Goal: Task Accomplishment & Management: Use online tool/utility

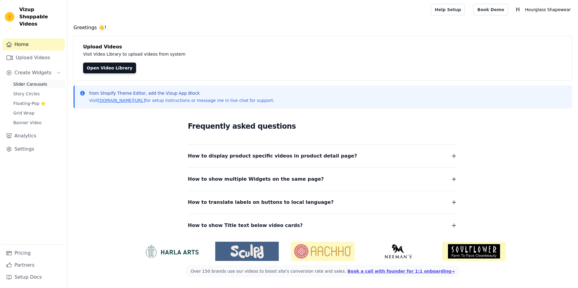
click at [23, 81] on span "Slider Carousels" at bounding box center [30, 84] width 34 height 6
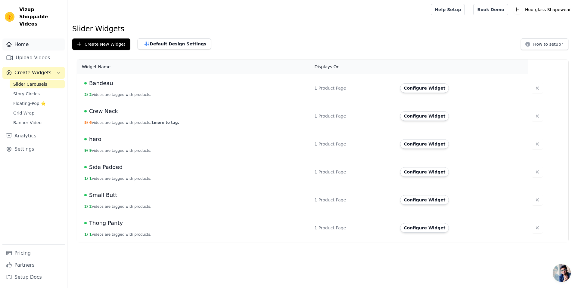
click at [36, 40] on link "Home" at bounding box center [33, 45] width 62 height 12
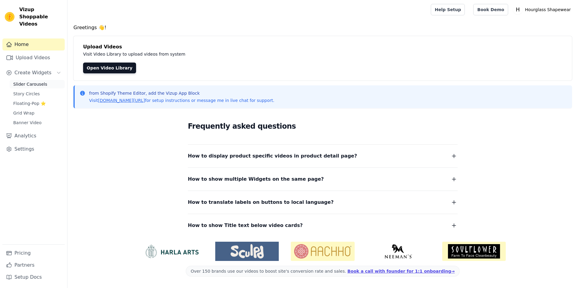
click at [40, 81] on span "Slider Carousels" at bounding box center [30, 84] width 34 height 6
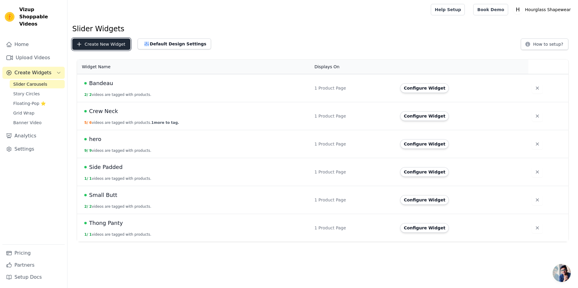
click at [122, 49] on button "Create New Widget" at bounding box center [101, 44] width 58 height 11
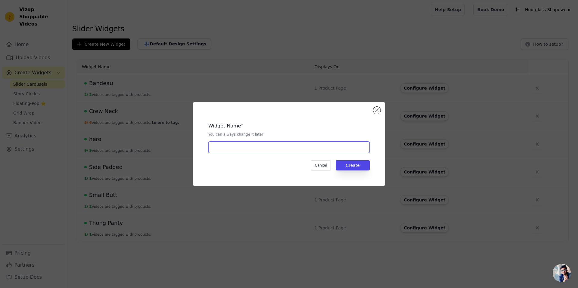
click at [315, 151] on input "text" at bounding box center [288, 147] width 161 height 11
type input "HOMEPAGE"
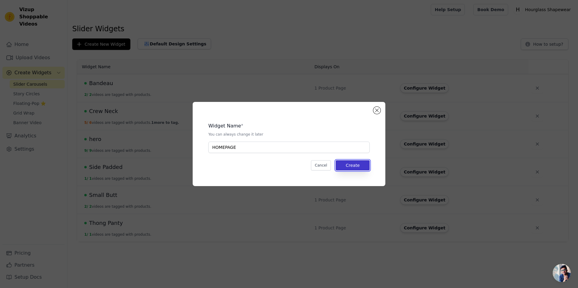
click at [354, 167] on button "Create" at bounding box center [353, 165] width 34 height 10
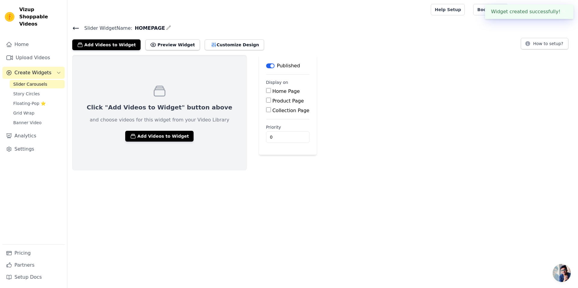
click at [266, 91] on input "Home Page" at bounding box center [268, 90] width 5 height 5
checkbox input "true"
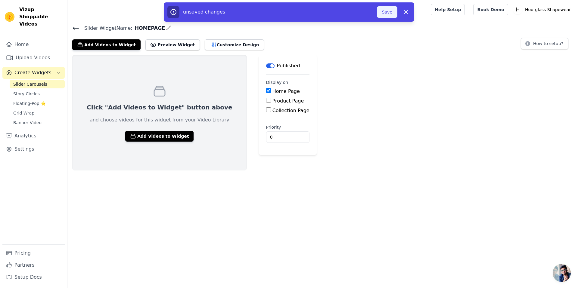
click at [392, 15] on button "Save" at bounding box center [387, 11] width 20 height 11
click at [151, 132] on button "Add Videos to Widget" at bounding box center [159, 136] width 68 height 11
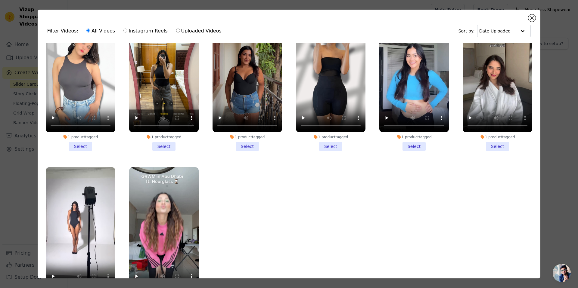
scroll to position [52, 0]
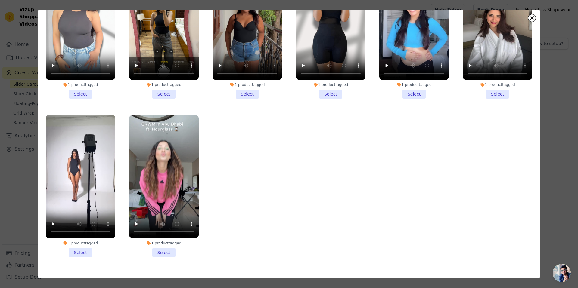
click at [163, 238] on li "1 product tagged Select" at bounding box center [164, 186] width 70 height 142
click at [0, 0] on input "1 product tagged Select" at bounding box center [0, 0] width 0 height 0
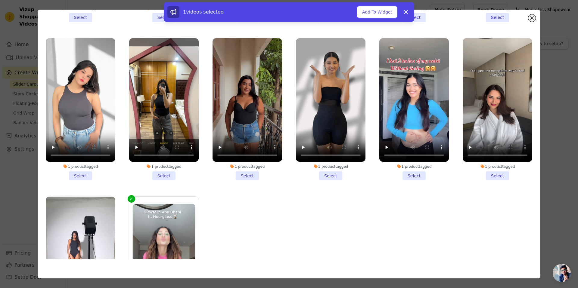
scroll to position [571, 0]
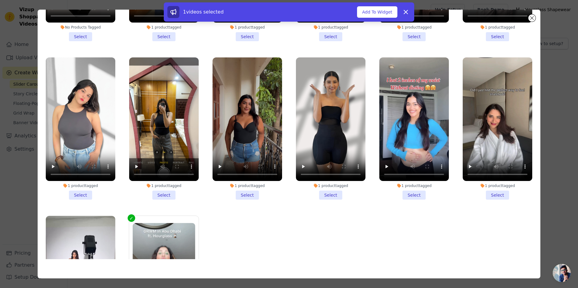
click at [491, 186] on li "1 product tagged Select" at bounding box center [498, 129] width 70 height 142
click at [0, 0] on input "1 product tagged Select" at bounding box center [0, 0] width 0 height 0
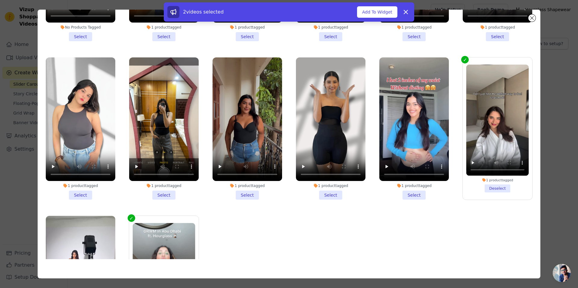
click at [415, 184] on li "1 product tagged Select" at bounding box center [414, 129] width 70 height 142
click at [0, 0] on input "1 product tagged Select" at bounding box center [0, 0] width 0 height 0
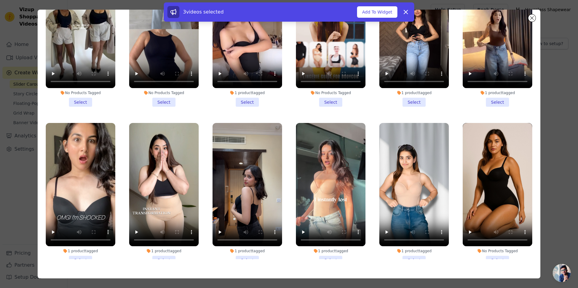
scroll to position [79, 0]
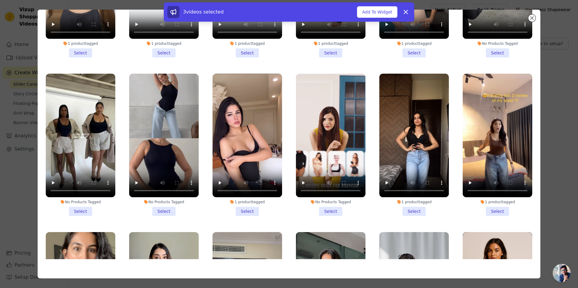
click at [251, 204] on li "1 product tagged Select" at bounding box center [248, 145] width 70 height 142
click at [0, 0] on input "1 product tagged Select" at bounding box center [0, 0] width 0 height 0
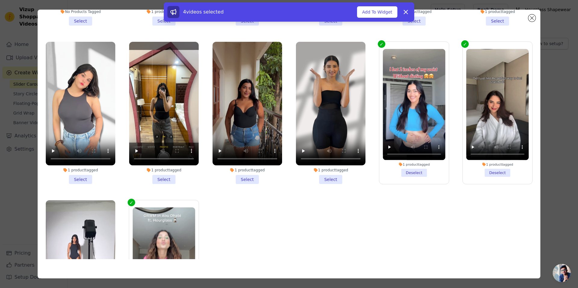
scroll to position [563, 0]
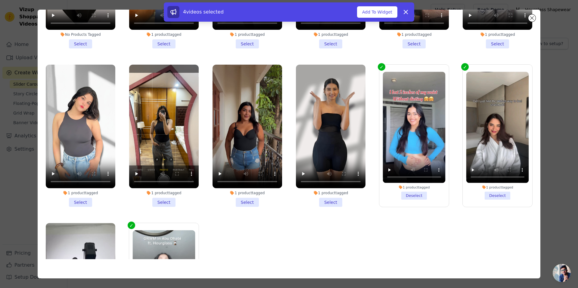
click at [324, 191] on li "1 product tagged Select" at bounding box center [331, 136] width 70 height 142
click at [0, 0] on input "1 product tagged Select" at bounding box center [0, 0] width 0 height 0
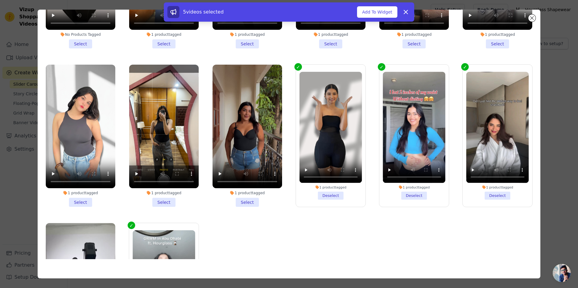
click at [171, 189] on li "1 product tagged Select" at bounding box center [164, 136] width 70 height 142
click at [0, 0] on input "1 product tagged Select" at bounding box center [0, 0] width 0 height 0
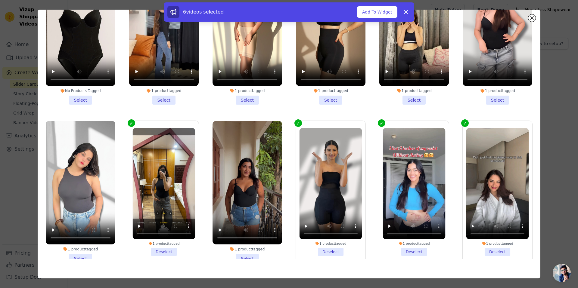
scroll to position [397, 0]
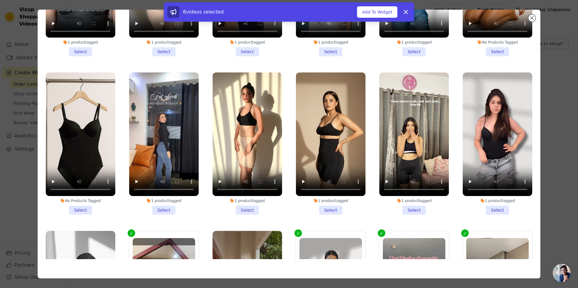
click at [485, 200] on li "1 product tagged Select" at bounding box center [498, 144] width 70 height 142
click at [0, 0] on input "1 product tagged Select" at bounding box center [0, 0] width 0 height 0
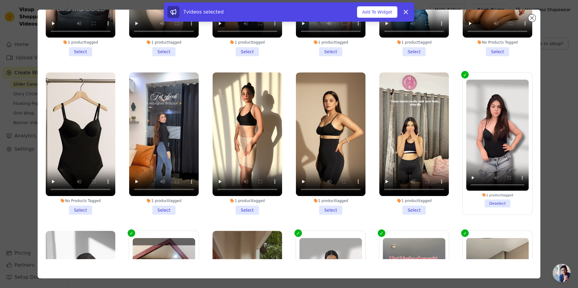
click at [241, 200] on li "1 product tagged Select" at bounding box center [248, 144] width 70 height 142
click at [0, 0] on input "1 product tagged Select" at bounding box center [0, 0] width 0 height 0
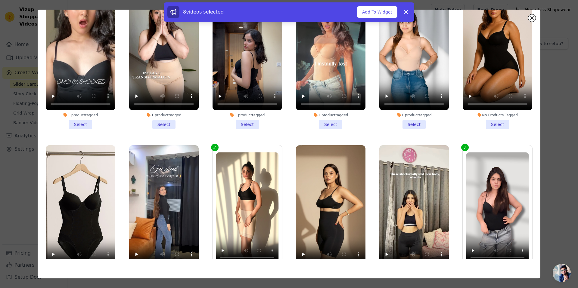
scroll to position [279, 0]
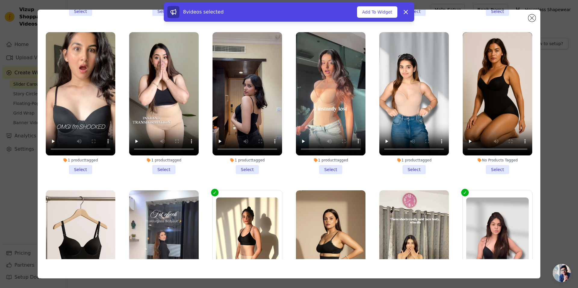
click at [326, 164] on li "1 product tagged Select" at bounding box center [331, 103] width 70 height 142
click at [0, 0] on input "1 product tagged Select" at bounding box center [0, 0] width 0 height 0
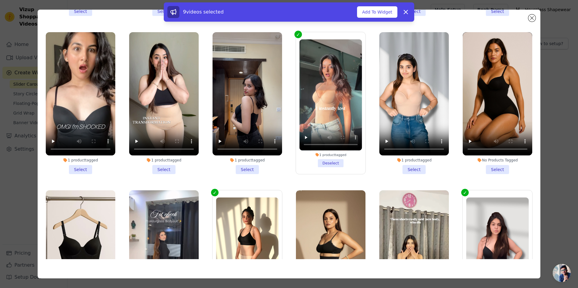
click at [161, 161] on li "1 product tagged Select" at bounding box center [164, 103] width 70 height 142
click at [0, 0] on input "1 product tagged Select" at bounding box center [0, 0] width 0 height 0
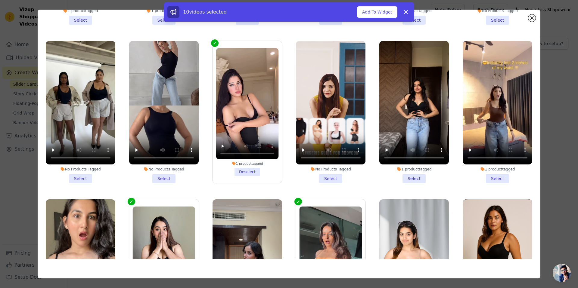
scroll to position [104, 0]
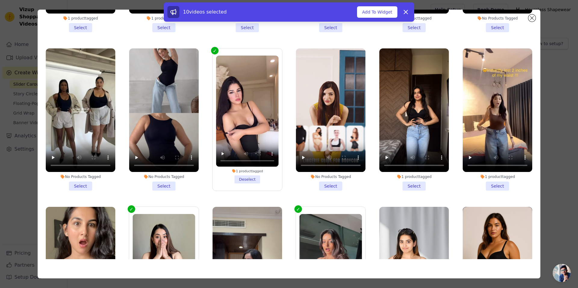
click at [412, 180] on li "1 product tagged Select" at bounding box center [414, 119] width 70 height 142
click at [0, 0] on input "1 product tagged Select" at bounding box center [0, 0] width 0 height 0
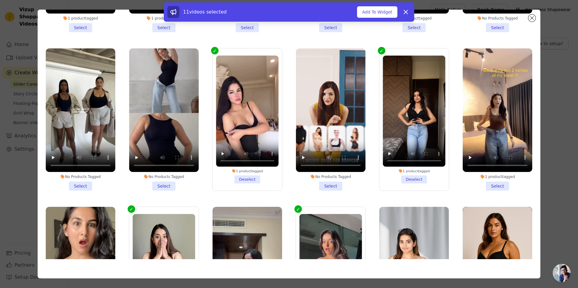
click at [489, 179] on li "1 product tagged Select" at bounding box center [498, 119] width 70 height 142
click at [0, 0] on input "1 product tagged Select" at bounding box center [0, 0] width 0 height 0
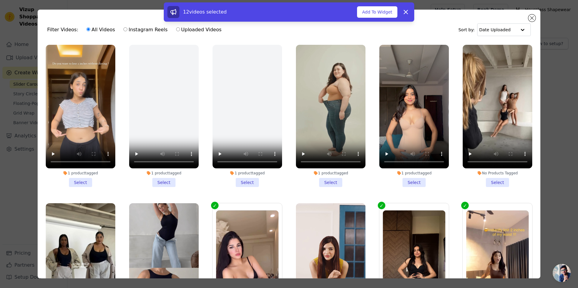
scroll to position [0, 0]
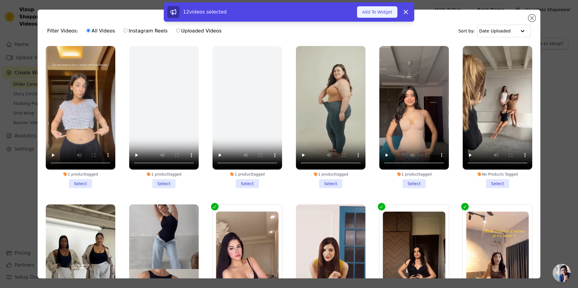
click at [381, 13] on button "Add To Widget" at bounding box center [377, 11] width 40 height 11
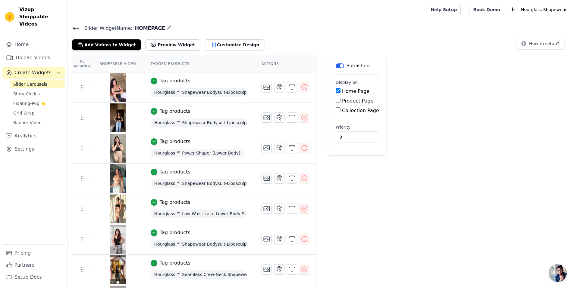
click at [72, 29] on div "Slider Widget Name: HOMEPAGE Add Videos to Widget Preview Widget Customize Desi…" at bounding box center [320, 37] width 506 height 26
click at [73, 28] on icon at bounding box center [75, 28] width 5 height 2
